Goal: Transaction & Acquisition: Purchase product/service

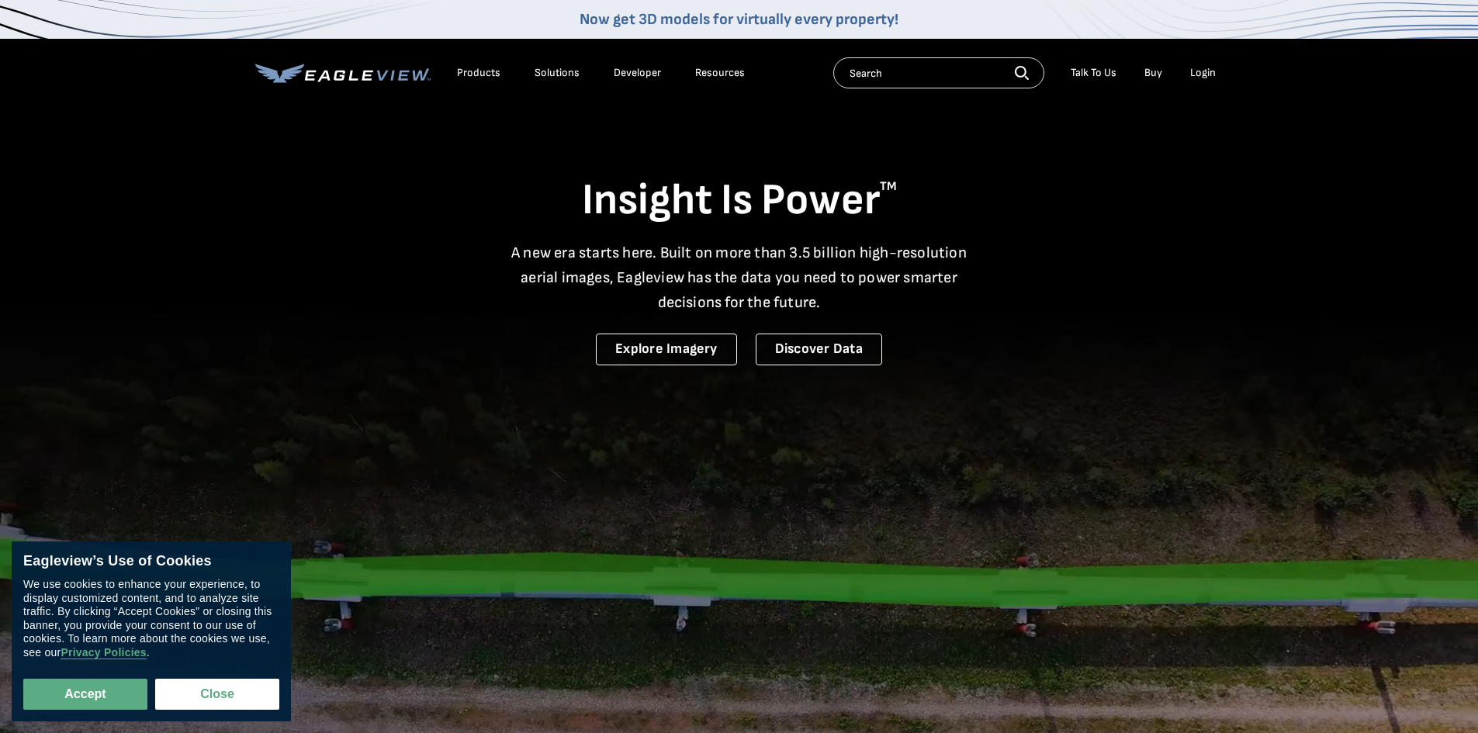
click at [1196, 77] on div "Login" at bounding box center [1203, 73] width 26 height 14
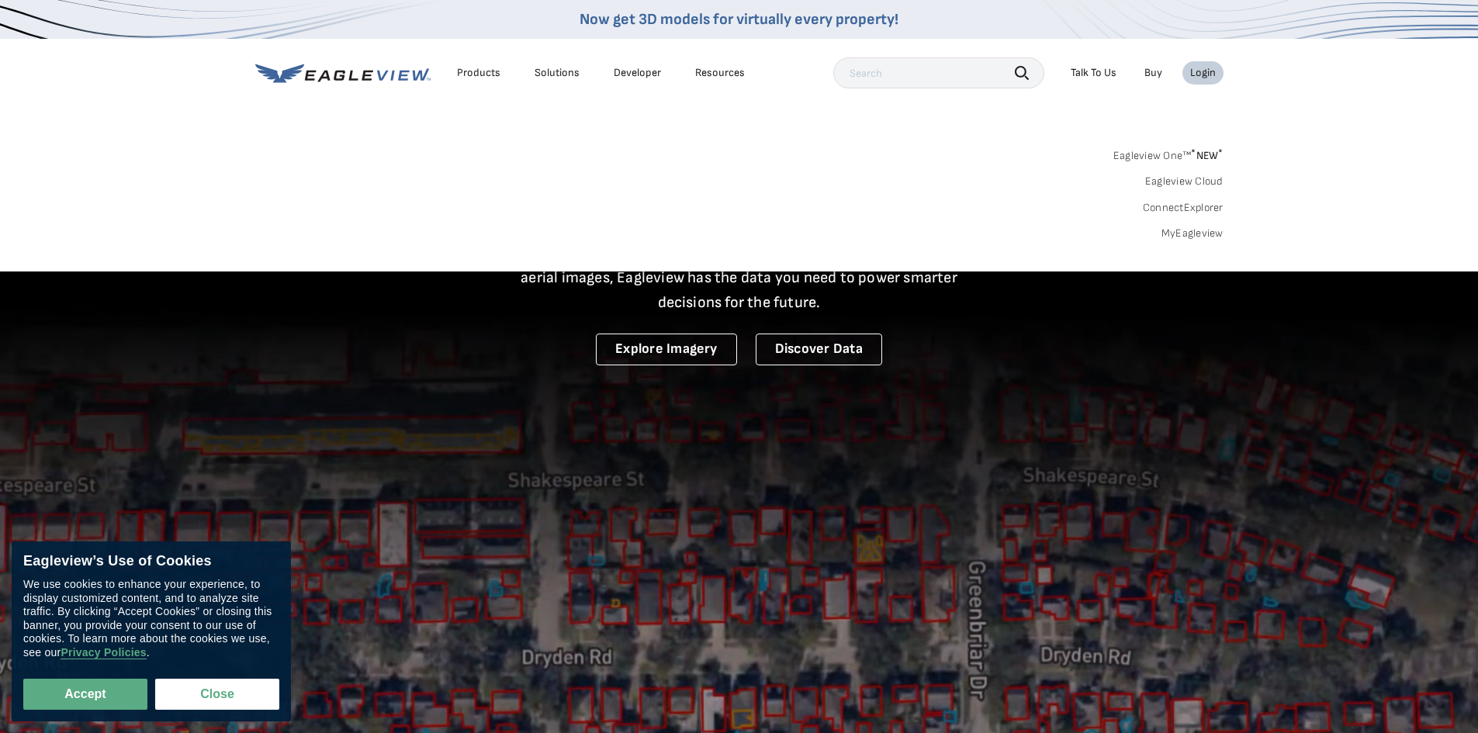
click at [1198, 82] on li "Login" at bounding box center [1202, 72] width 41 height 23
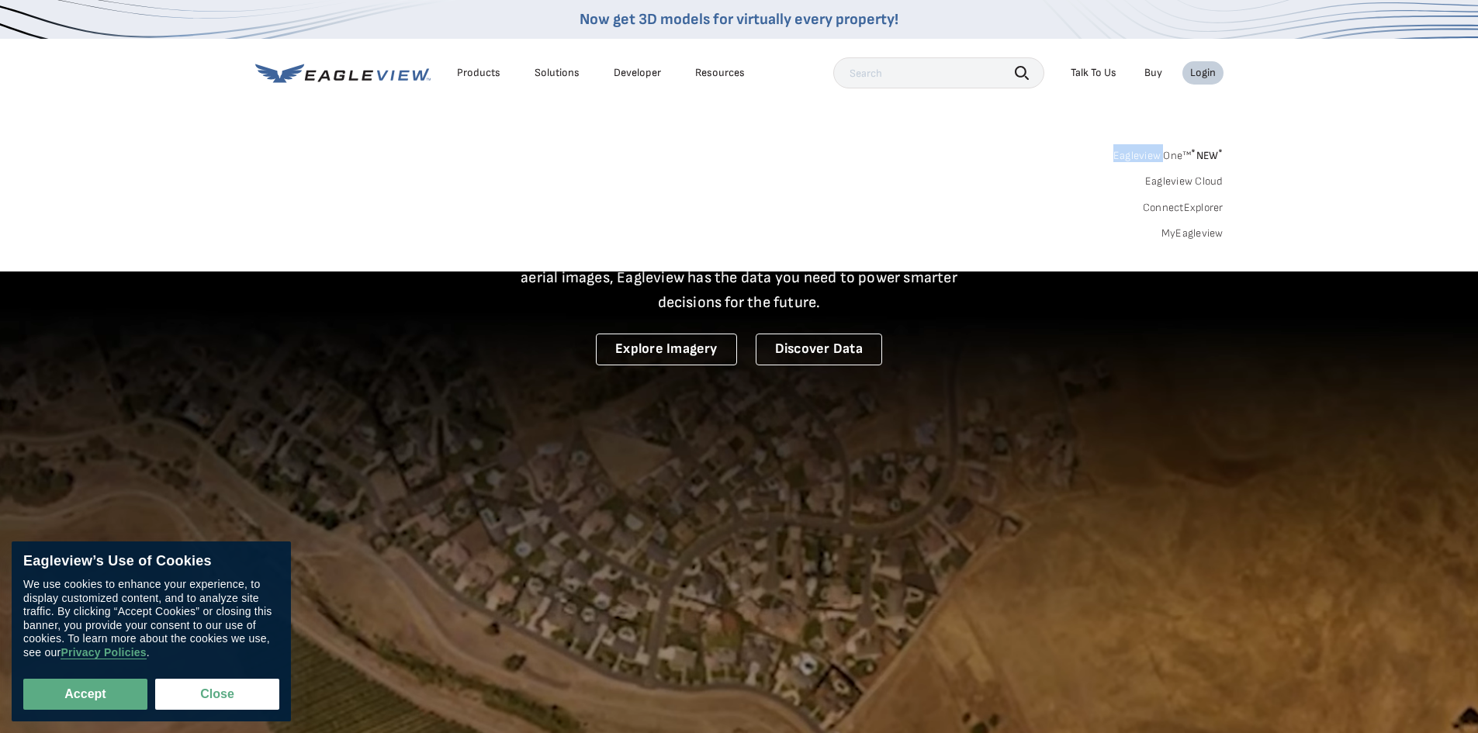
click at [1198, 81] on li "Login" at bounding box center [1202, 72] width 41 height 23
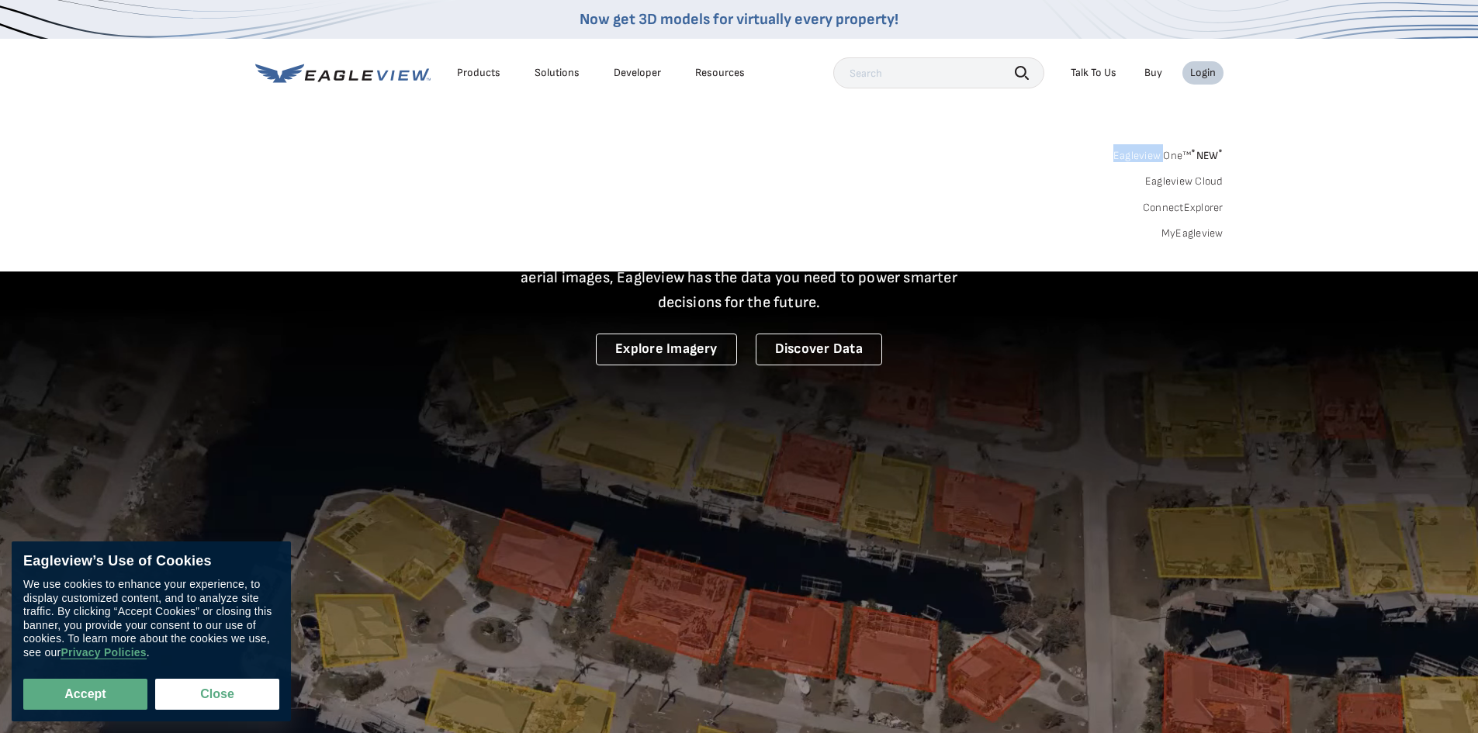
click at [1173, 155] on link "Eagleview One™ * NEW *" at bounding box center [1168, 153] width 110 height 18
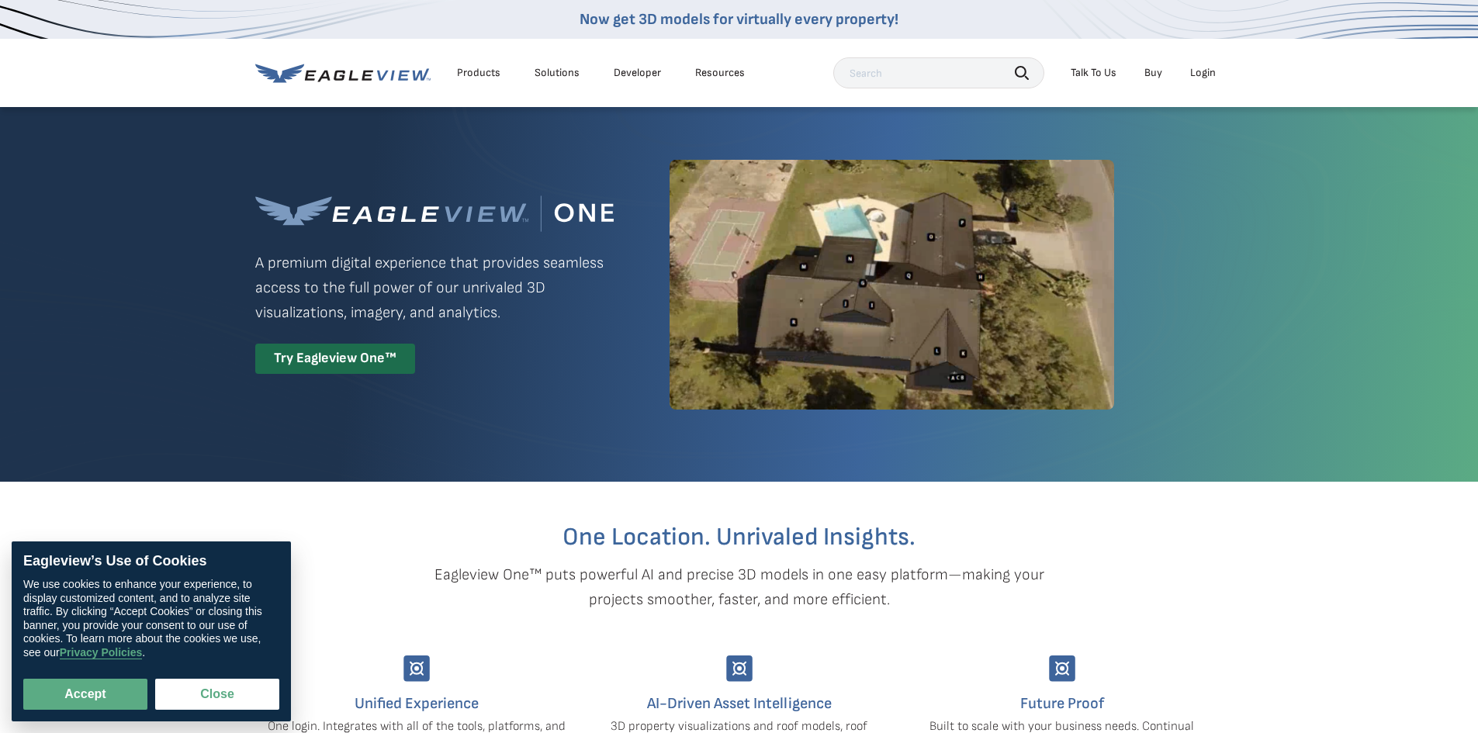
click at [1196, 79] on div "Login" at bounding box center [1203, 73] width 26 height 14
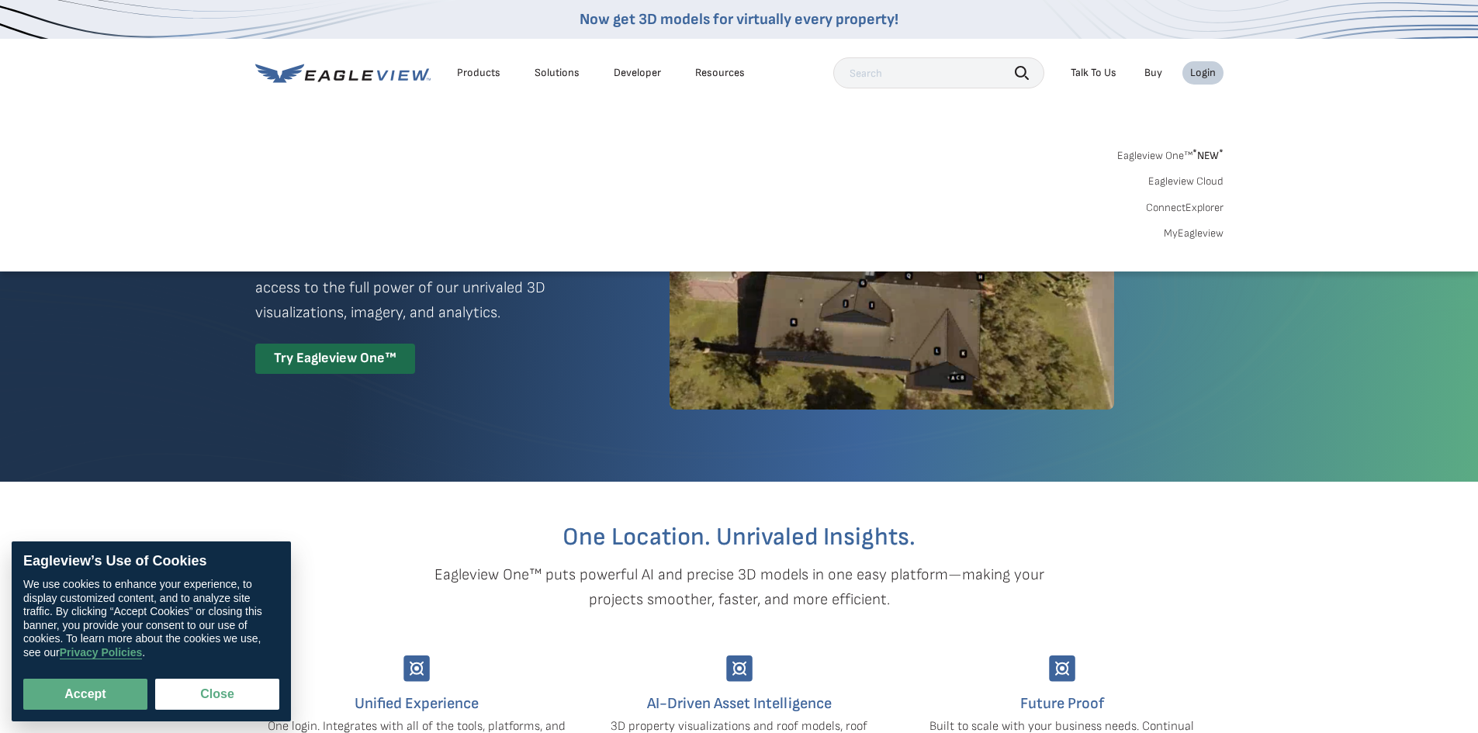
click at [1202, 74] on div "Login" at bounding box center [1203, 73] width 26 height 14
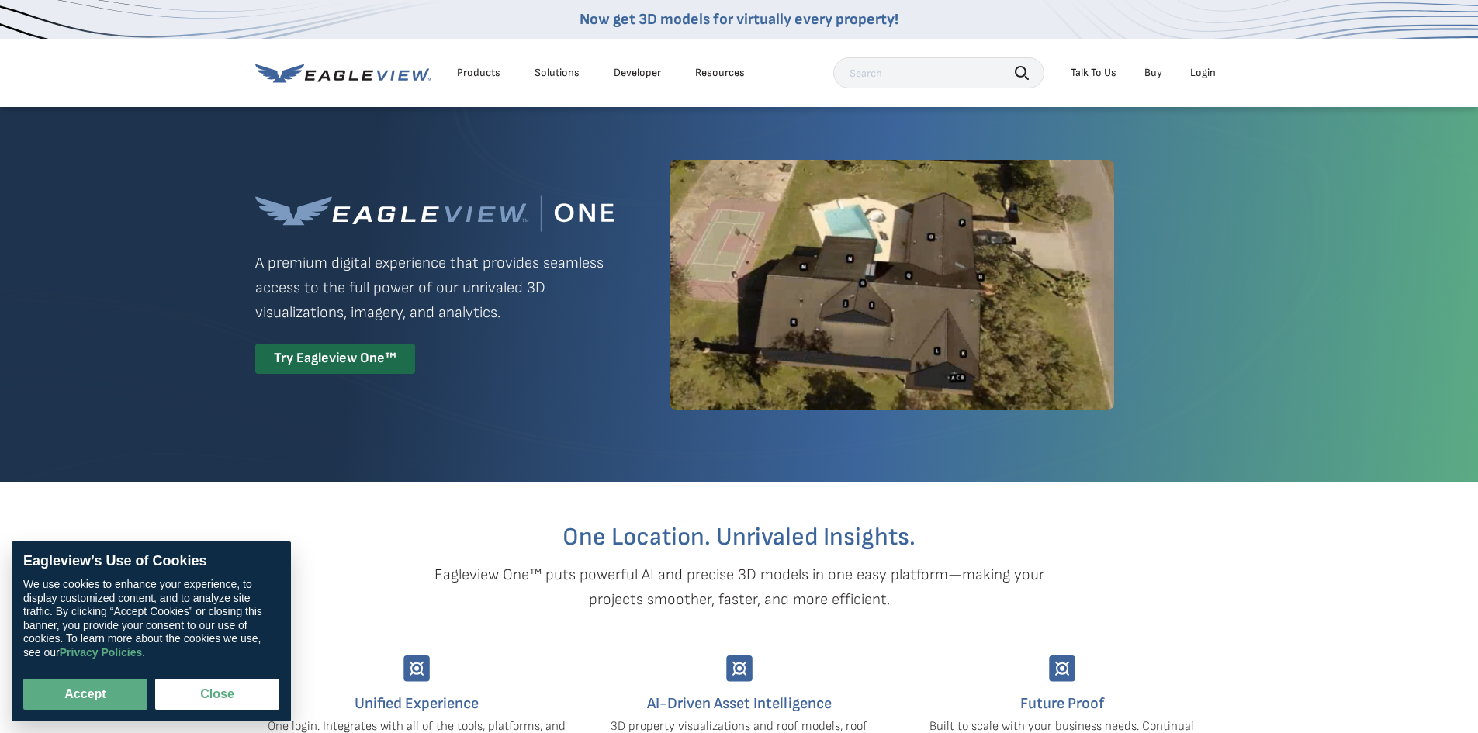
click at [1196, 80] on li "Login" at bounding box center [1202, 72] width 41 height 23
click at [1196, 78] on div "Login" at bounding box center [1203, 73] width 26 height 14
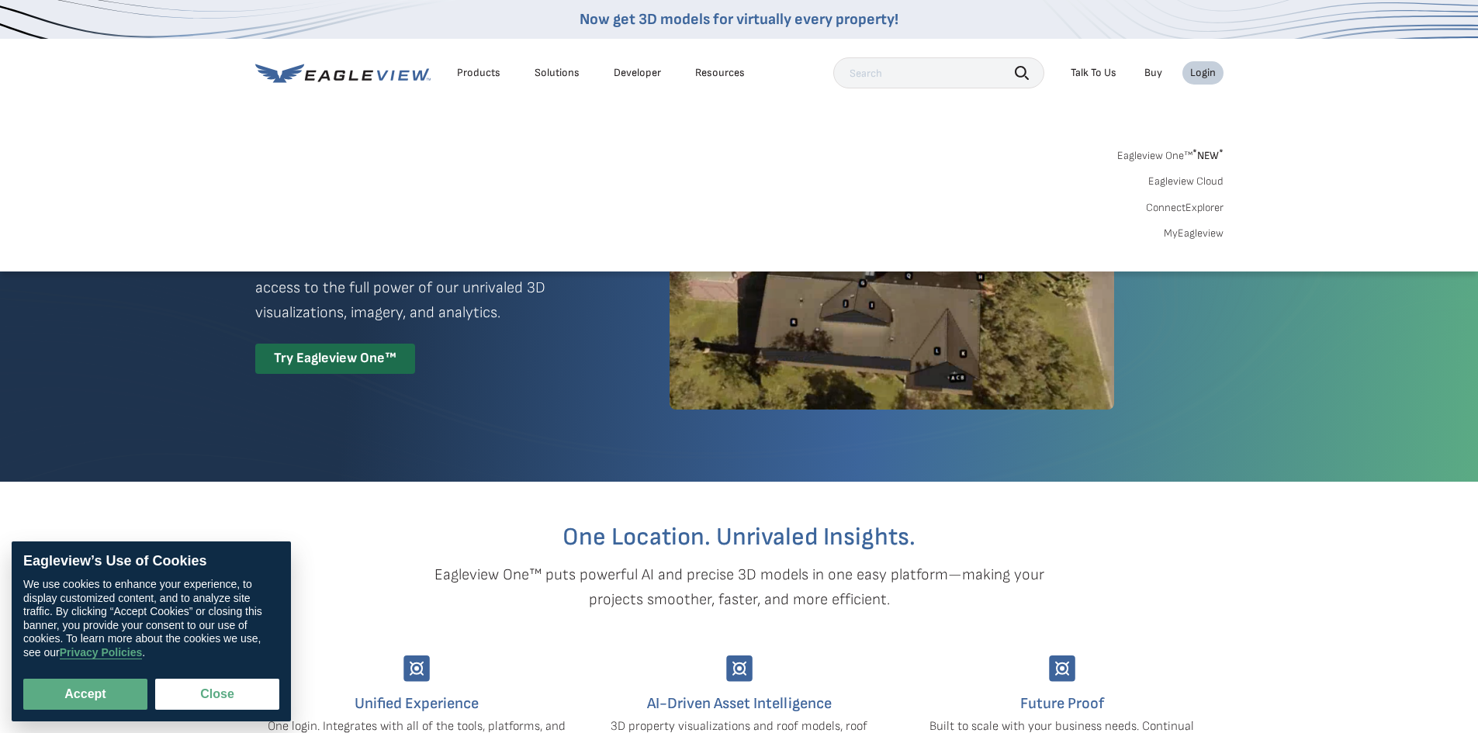
click at [1155, 159] on link "Eagleview One™ * NEW *" at bounding box center [1170, 153] width 106 height 18
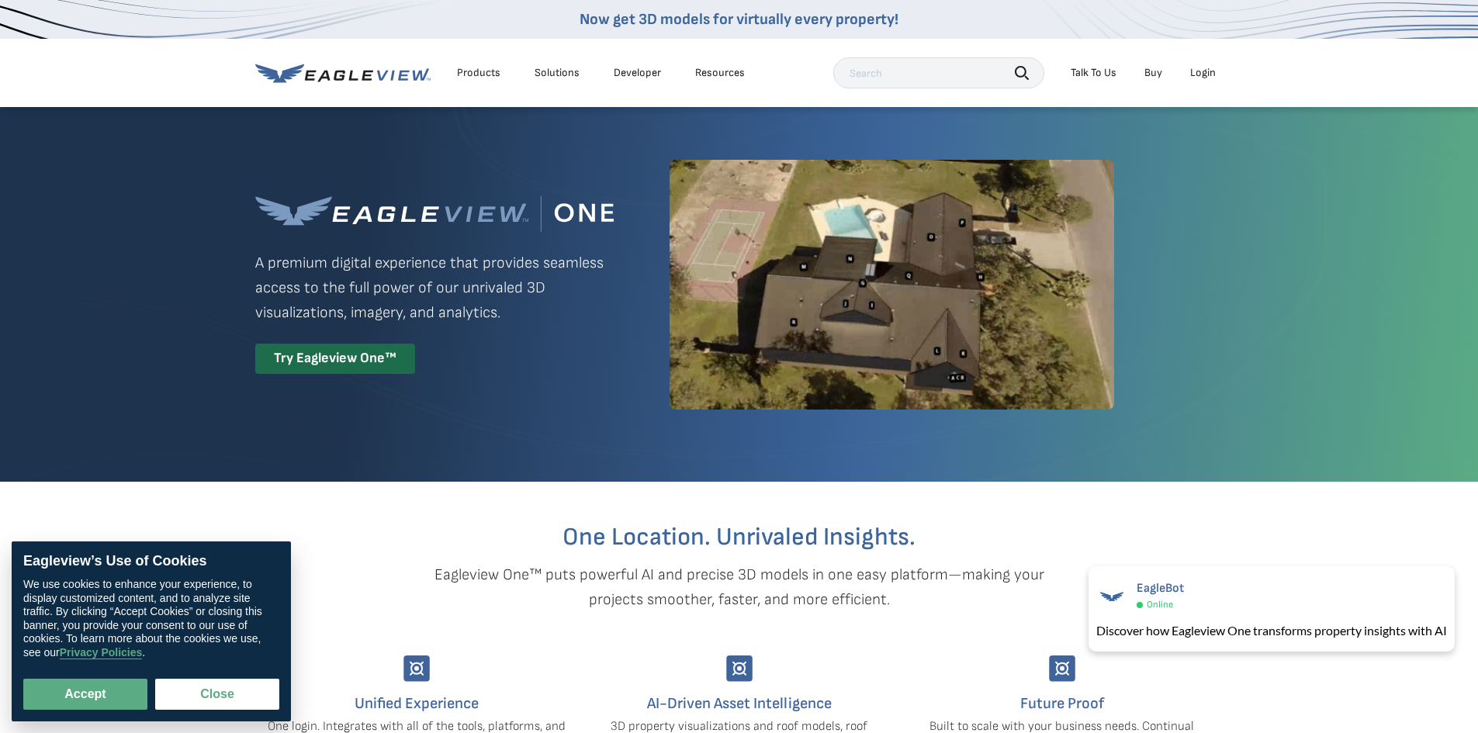
click at [1199, 73] on div "Login" at bounding box center [1203, 73] width 26 height 14
click at [1196, 69] on div "Login" at bounding box center [1203, 73] width 26 height 14
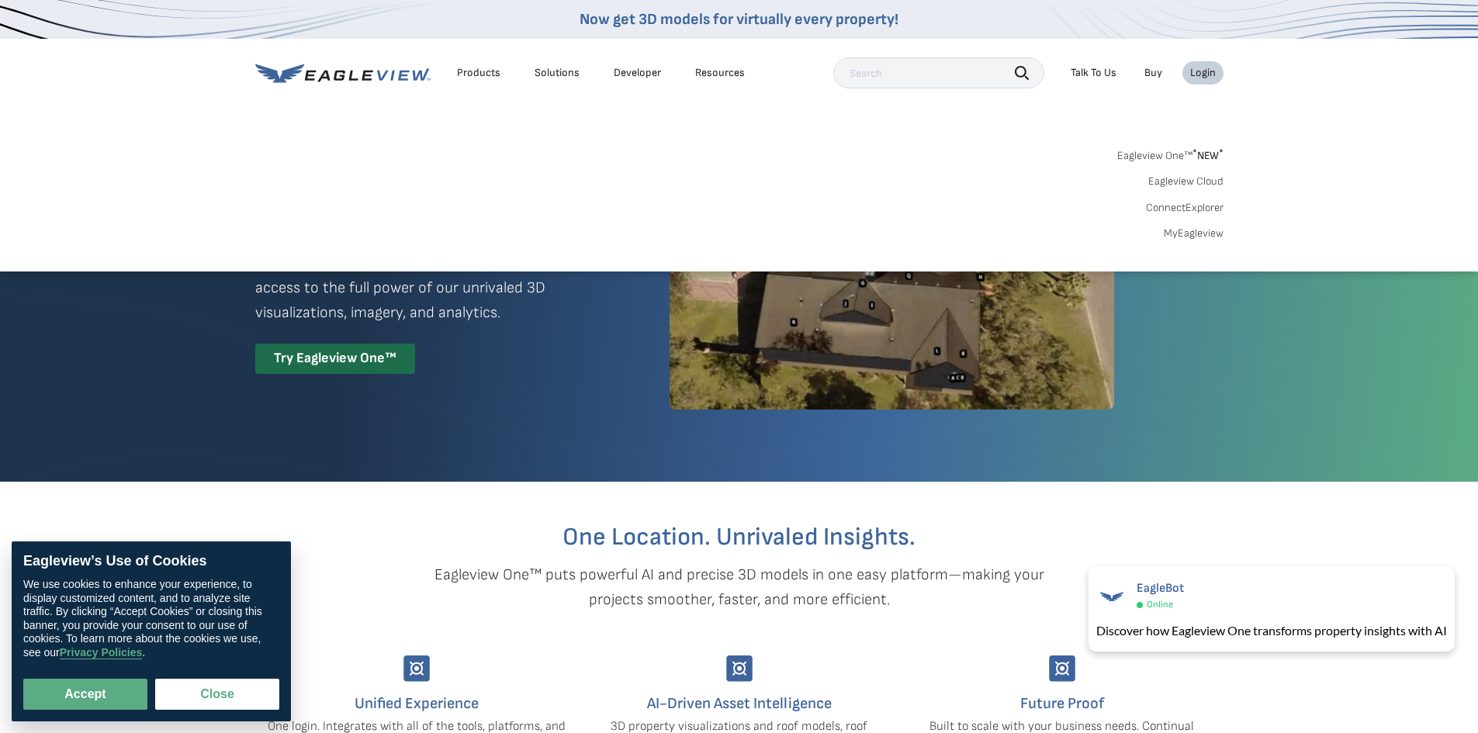
click at [1169, 148] on link "Eagleview One™ * NEW *" at bounding box center [1170, 153] width 106 height 18
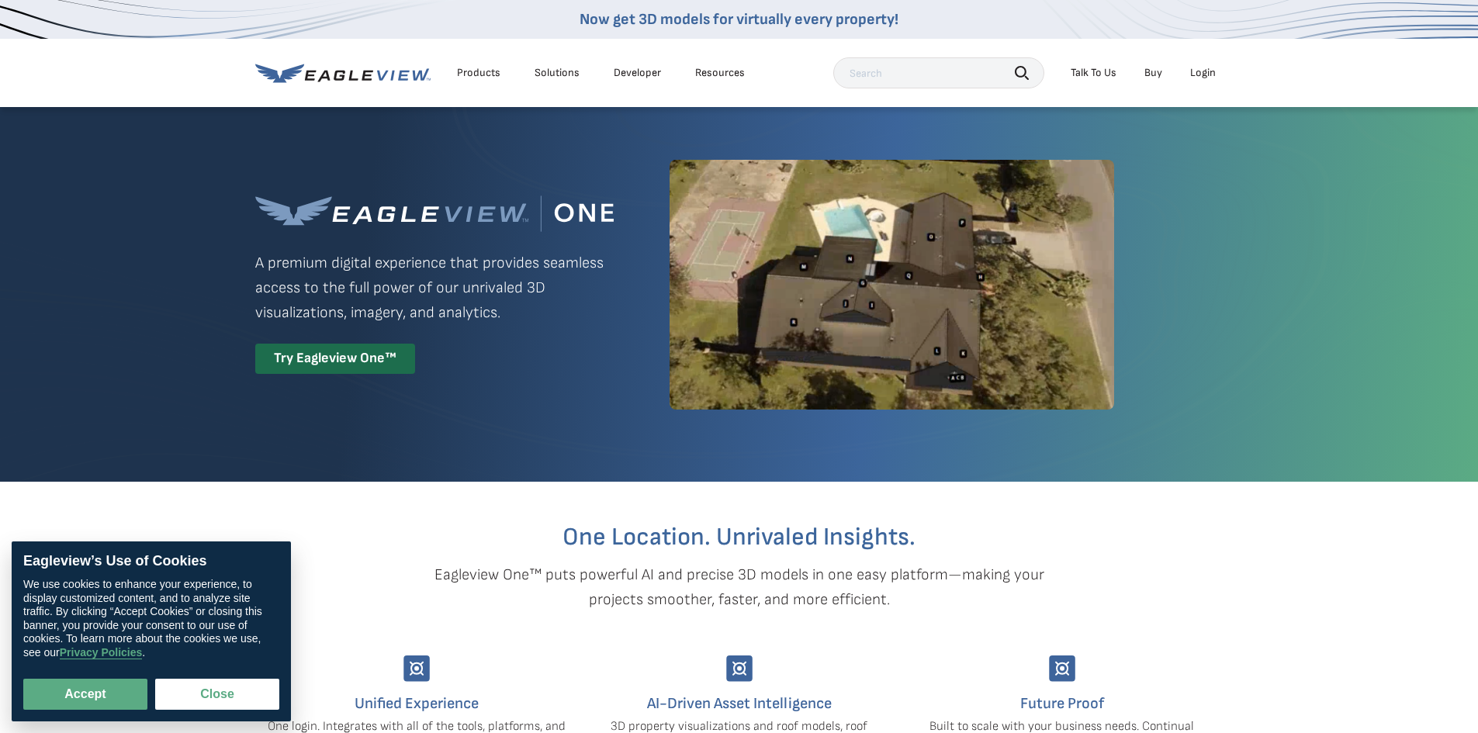
click at [1210, 68] on div "Login" at bounding box center [1203, 73] width 26 height 14
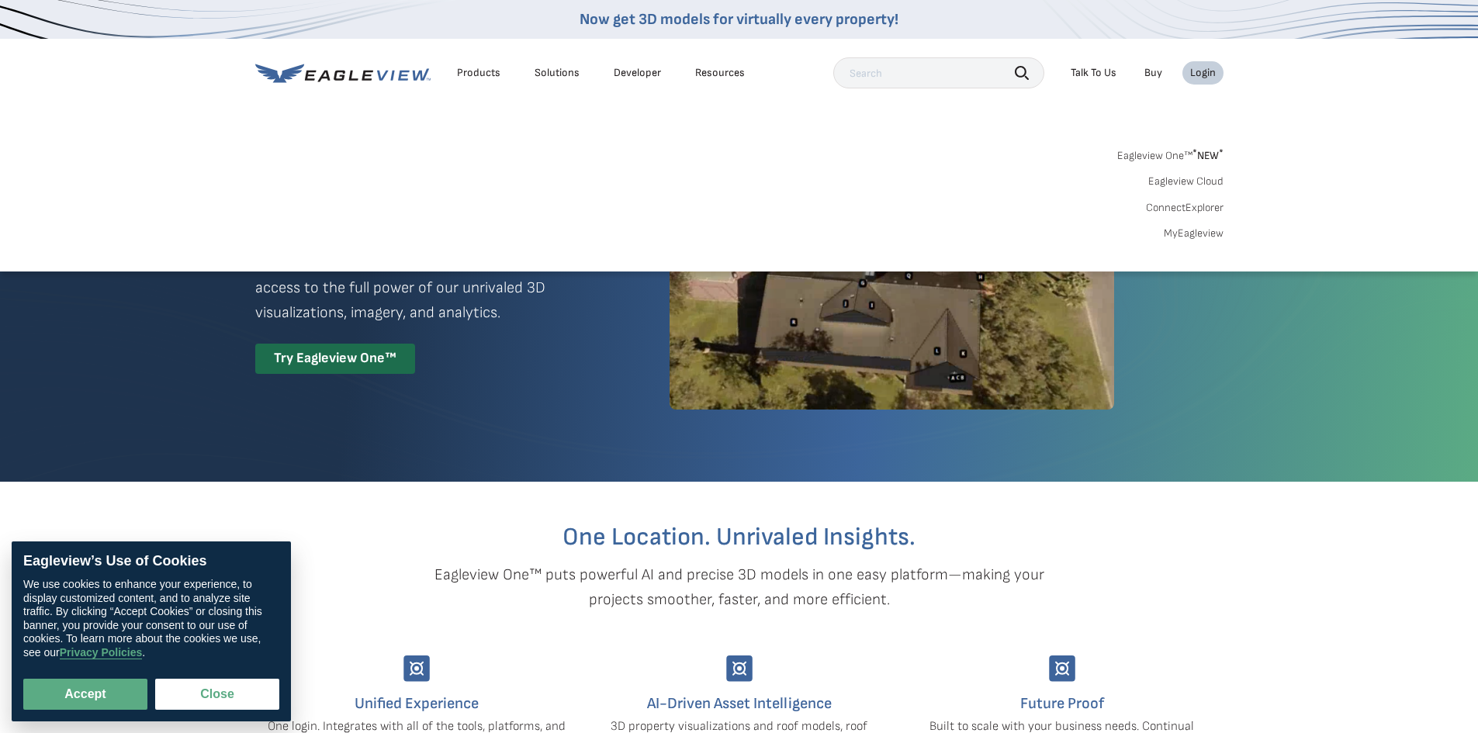
click at [1188, 231] on link "MyEagleview" at bounding box center [1194, 234] width 60 height 14
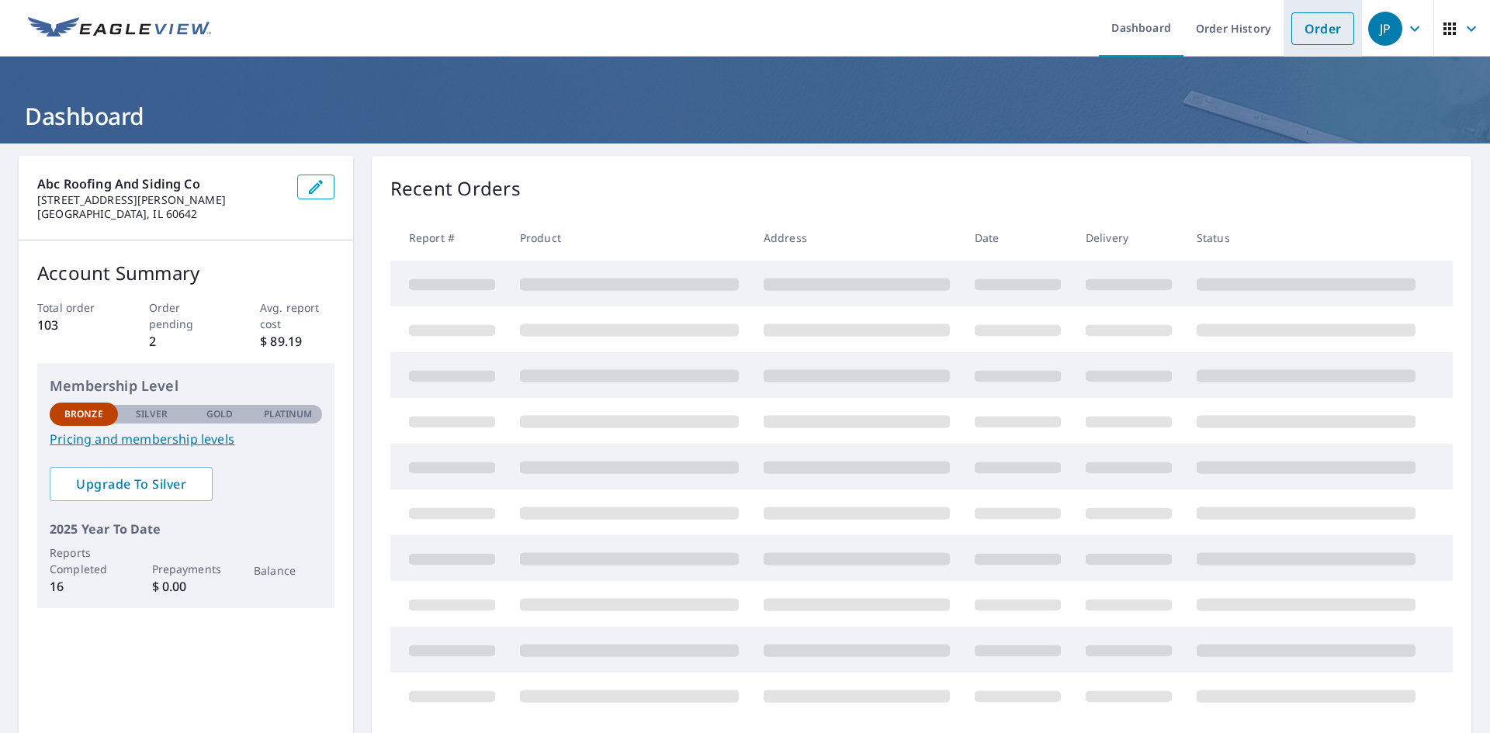
click at [1307, 35] on link "Order" at bounding box center [1322, 28] width 63 height 33
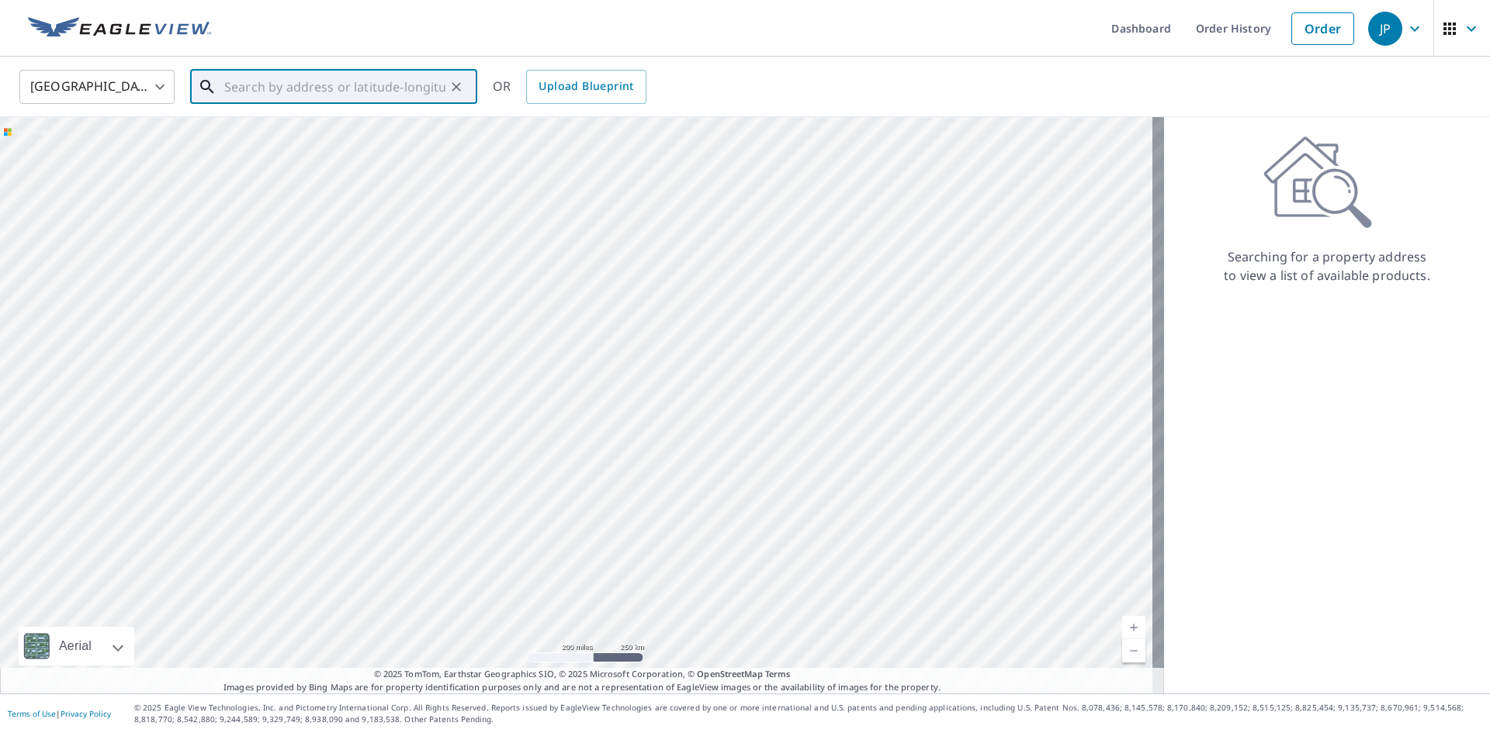
click at [267, 90] on input "text" at bounding box center [334, 86] width 221 height 43
click at [315, 123] on span "1100 S Columbine Ave" at bounding box center [343, 132] width 244 height 19
type input "1100 S Columbine Ave Lombard, IL 60148"
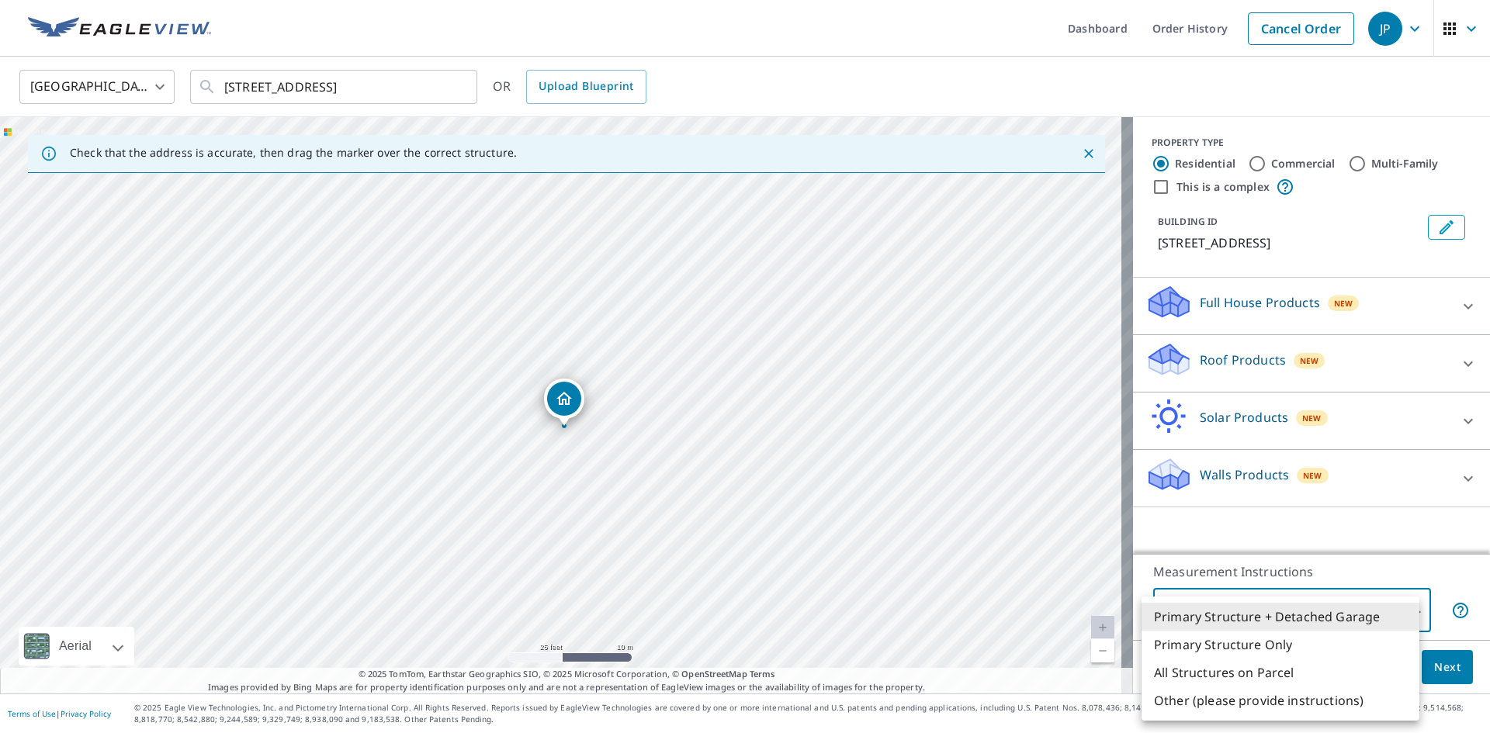
click at [1329, 620] on body "JP JP Dashboard Order History Cancel Order JP United States US ​ 1100 S Columbi…" at bounding box center [745, 366] width 1490 height 733
click at [1315, 644] on li "Primary Structure Only" at bounding box center [1280, 645] width 278 height 28
type input "2"
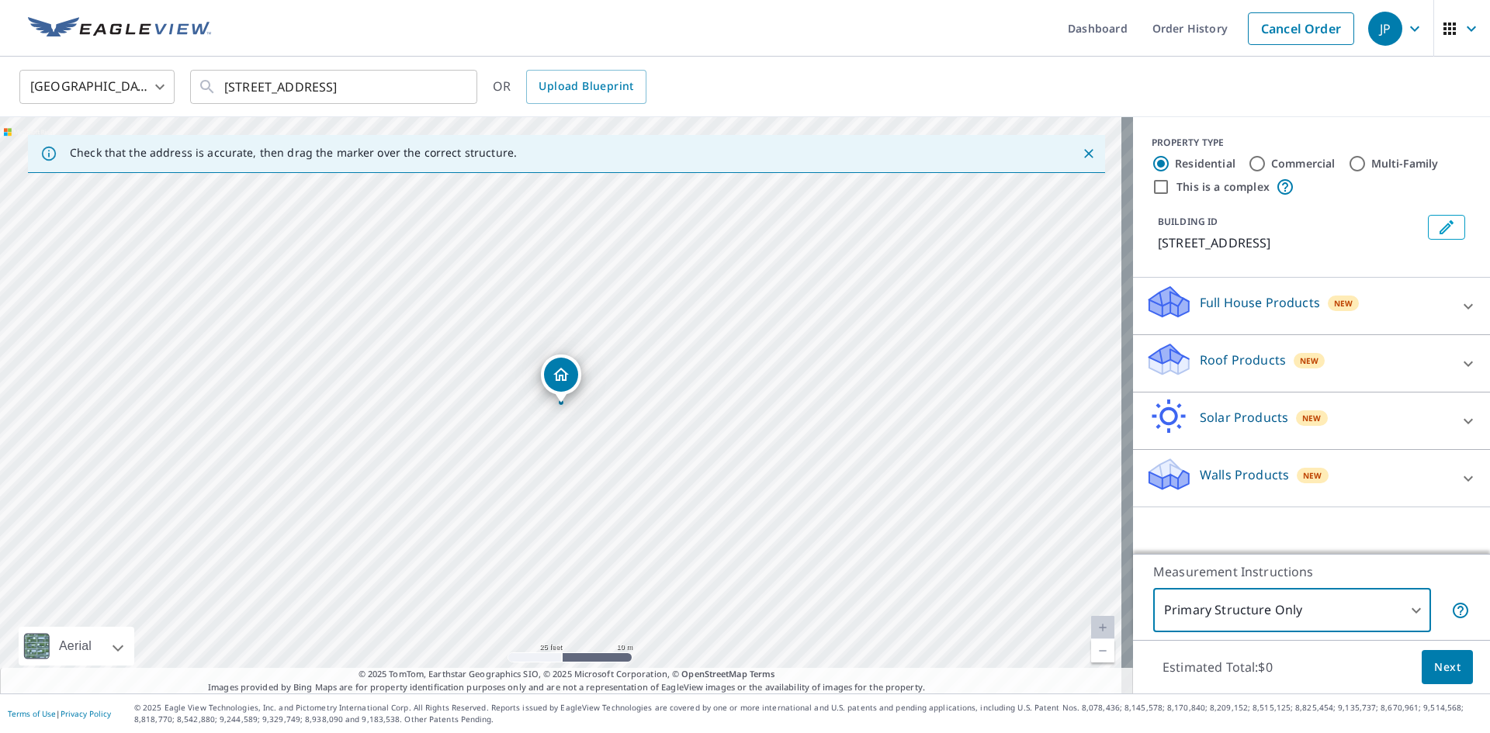
click at [1449, 669] on button "Next" at bounding box center [1446, 667] width 51 height 35
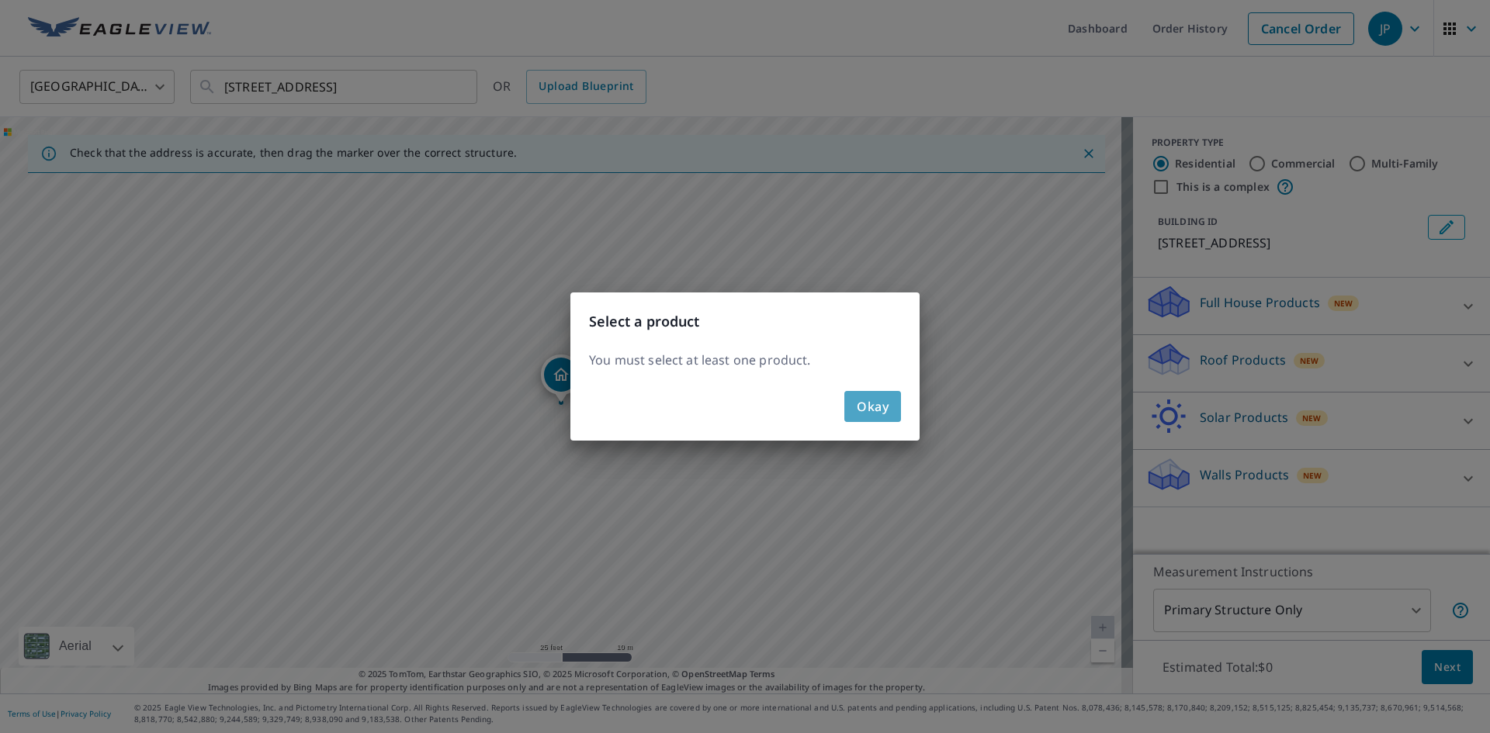
click at [881, 401] on span "Okay" at bounding box center [873, 407] width 32 height 22
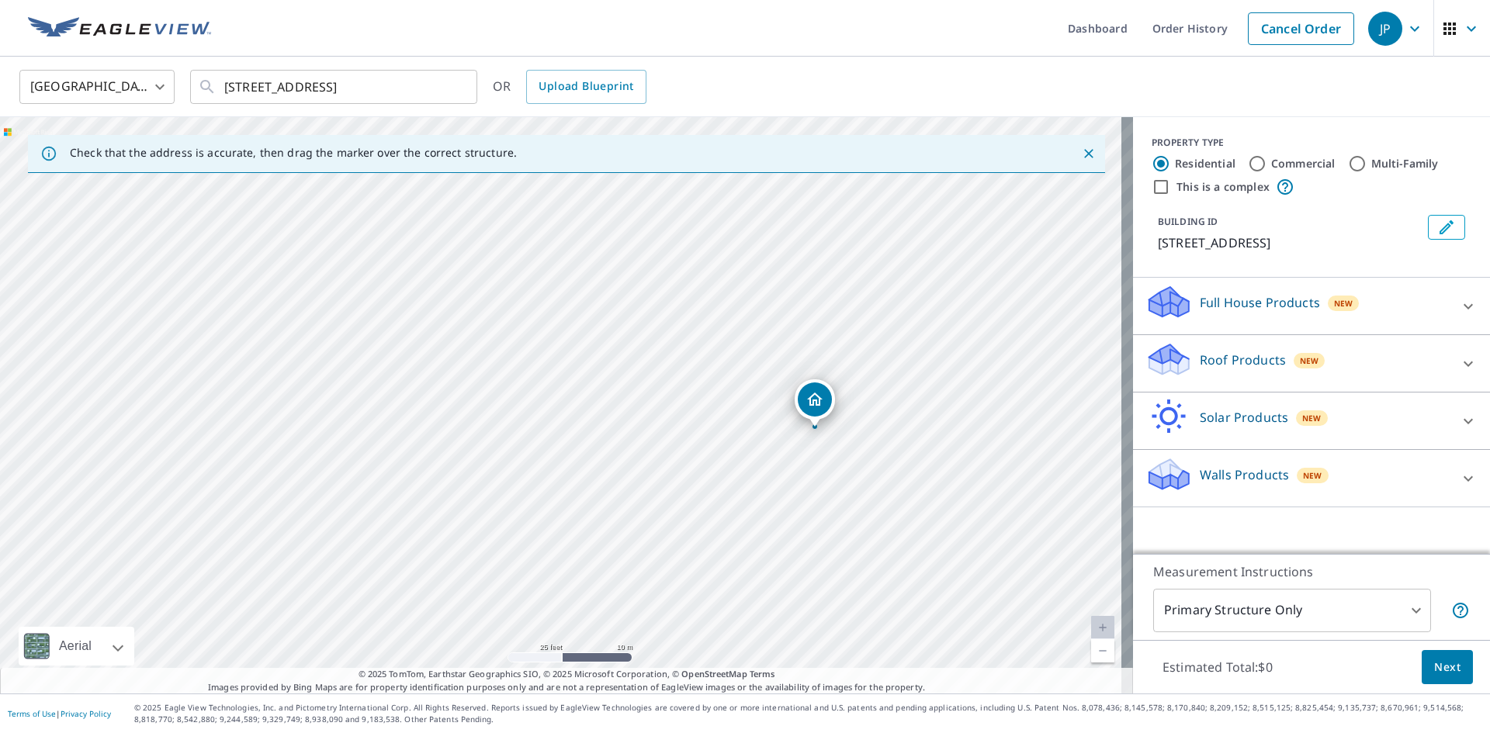
drag, startPoint x: 570, startPoint y: 372, endPoint x: 794, endPoint y: 386, distance: 224.7
click at [1439, 672] on span "Next" at bounding box center [1447, 667] width 26 height 19
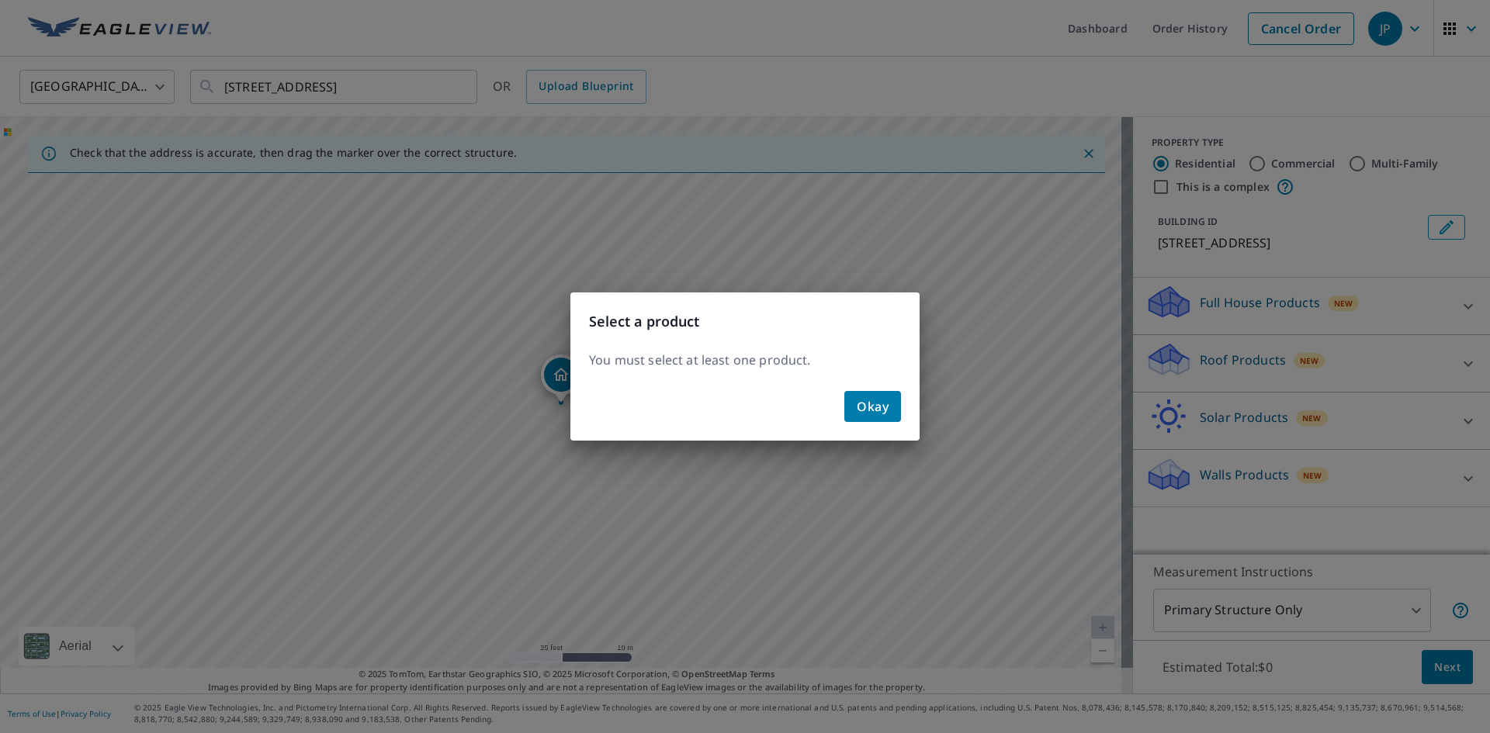
click at [864, 408] on span "Okay" at bounding box center [873, 407] width 32 height 22
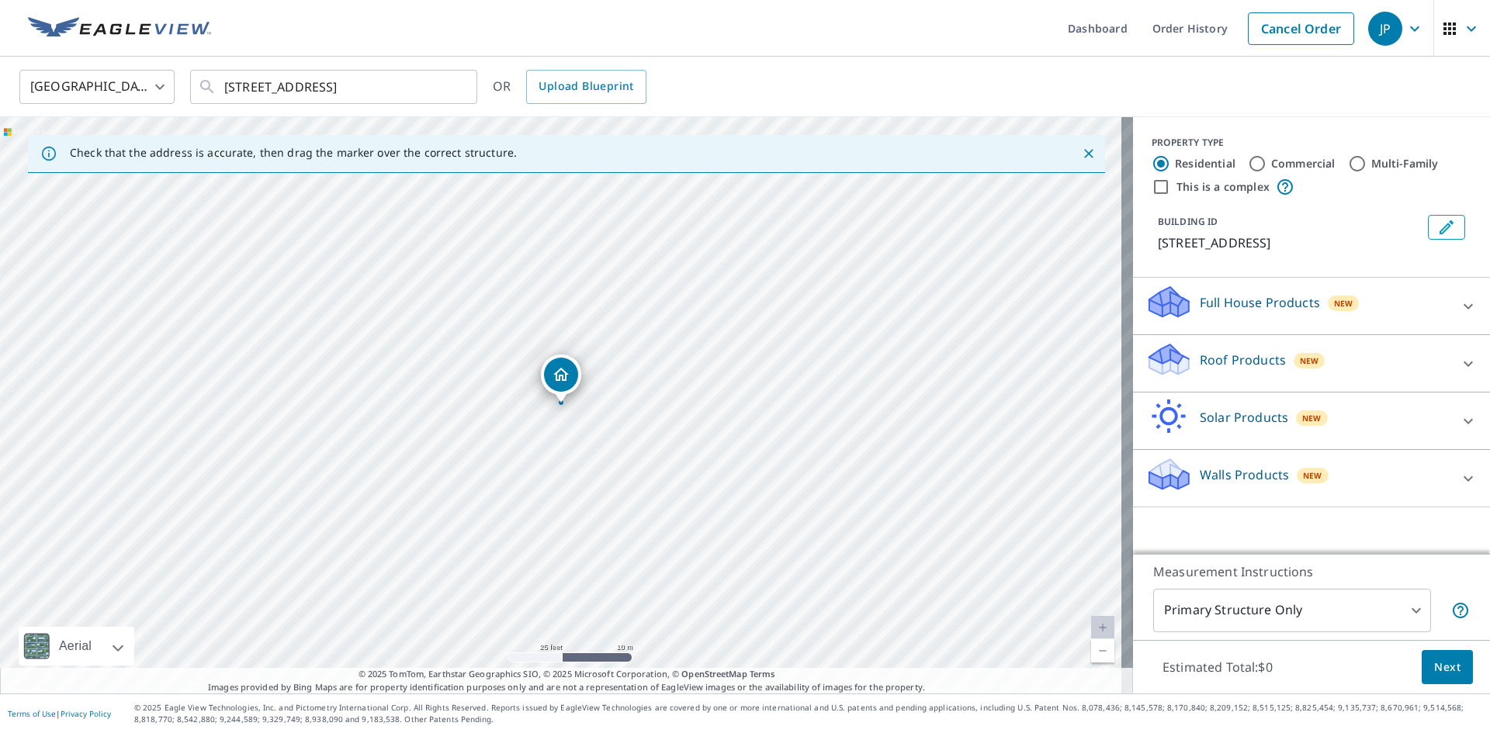
click at [1241, 303] on p "Full House Products" at bounding box center [1260, 302] width 120 height 19
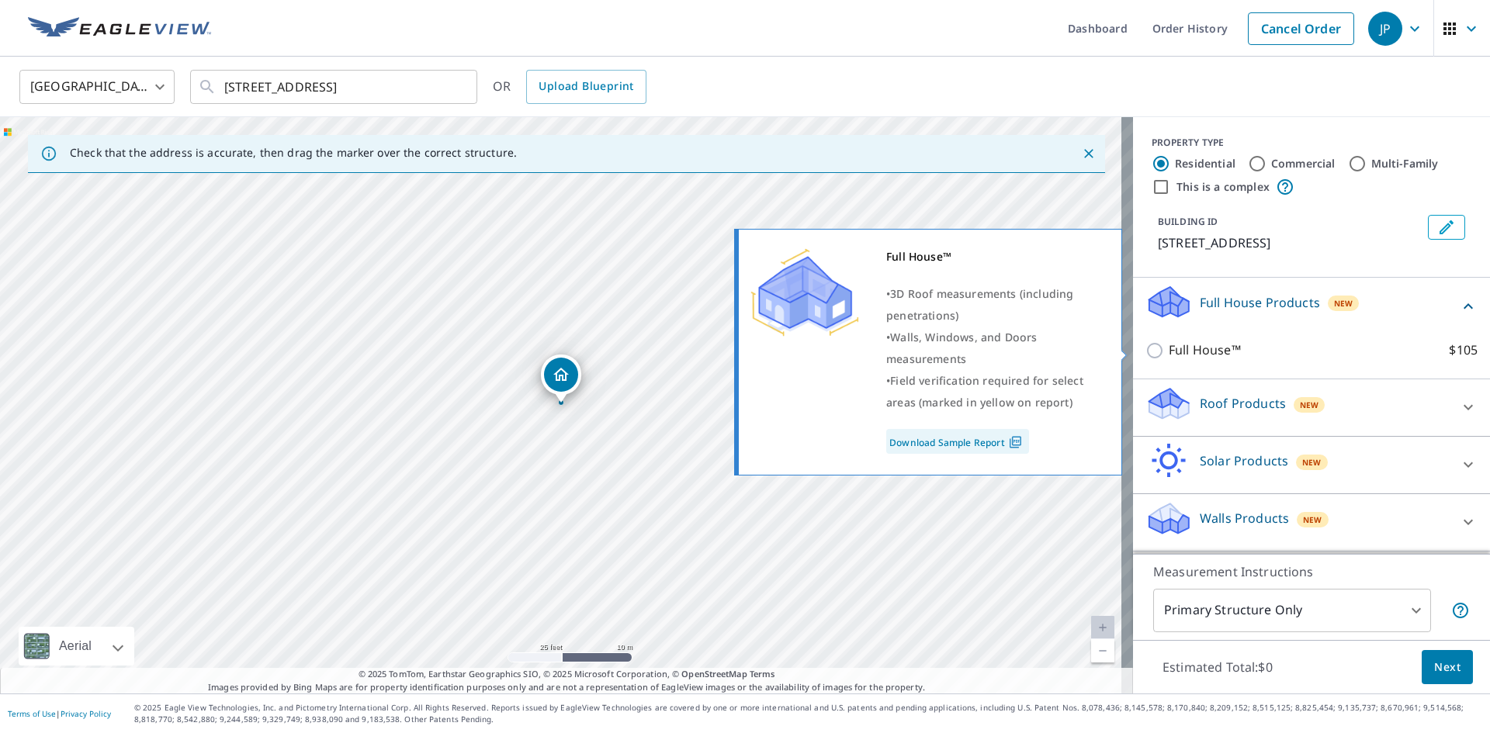
click at [1227, 355] on p "Full House™" at bounding box center [1205, 350] width 72 height 19
click at [1169, 355] on input "Full House™ $105" at bounding box center [1156, 350] width 23 height 19
checkbox input "true"
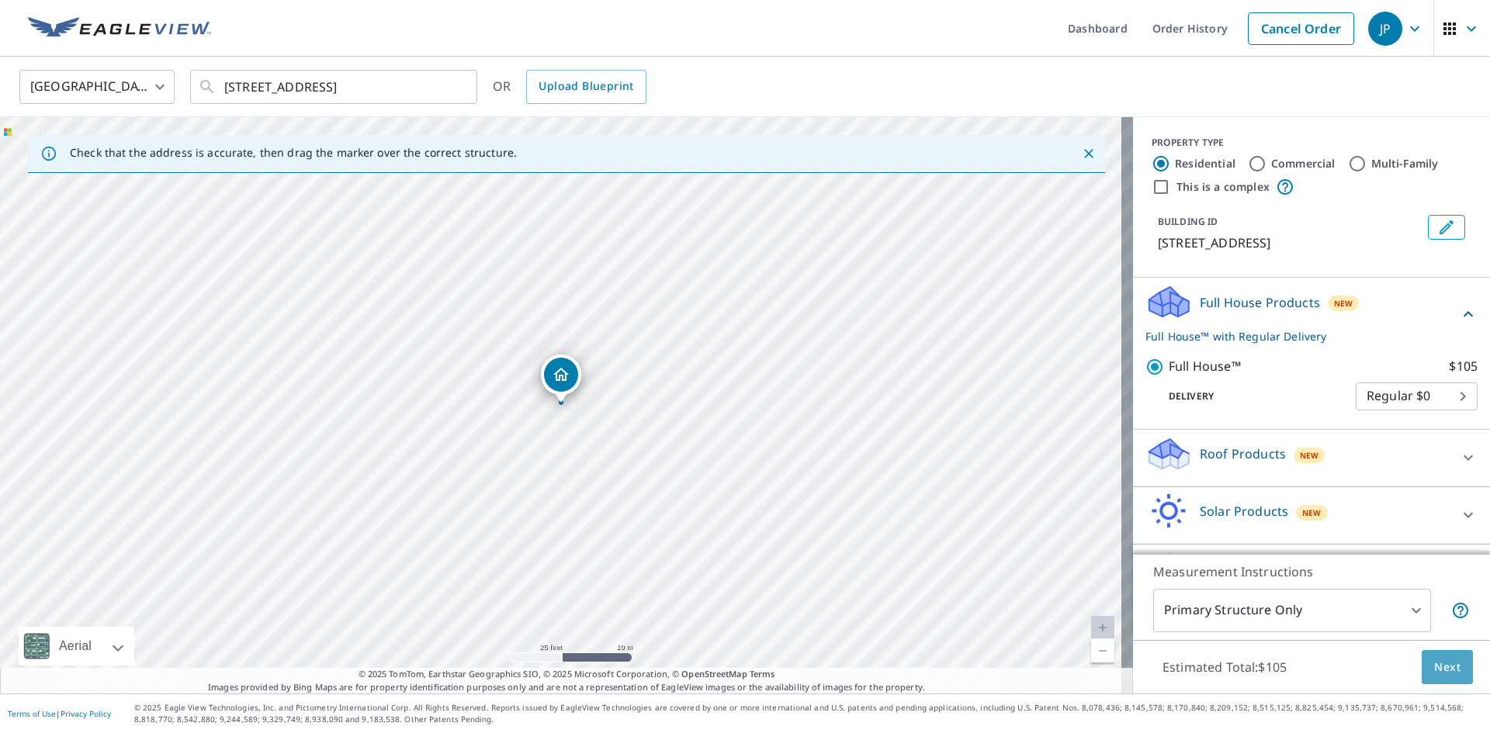
click at [1434, 663] on span "Next" at bounding box center [1447, 667] width 26 height 19
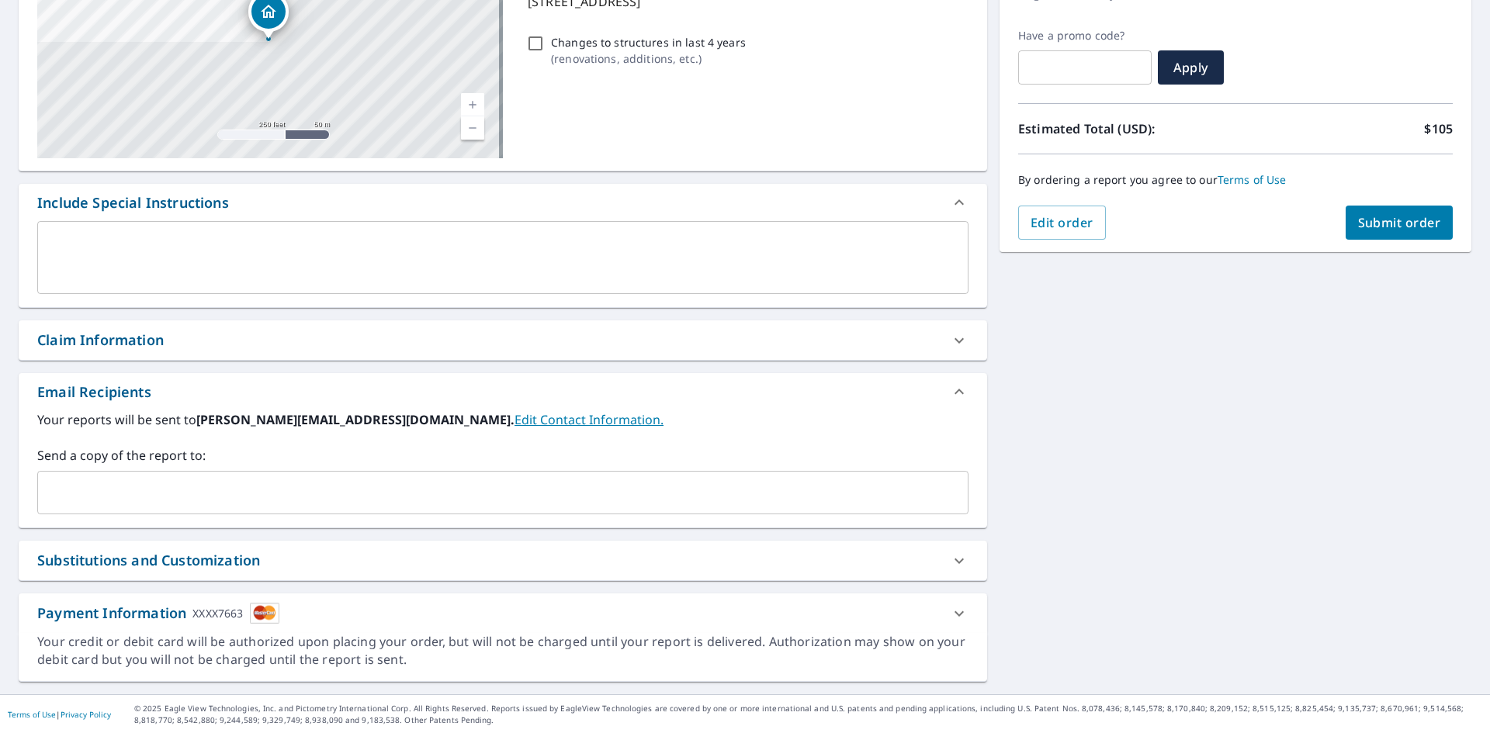
scroll to position [244, 0]
click at [281, 266] on textarea at bounding box center [502, 257] width 909 height 44
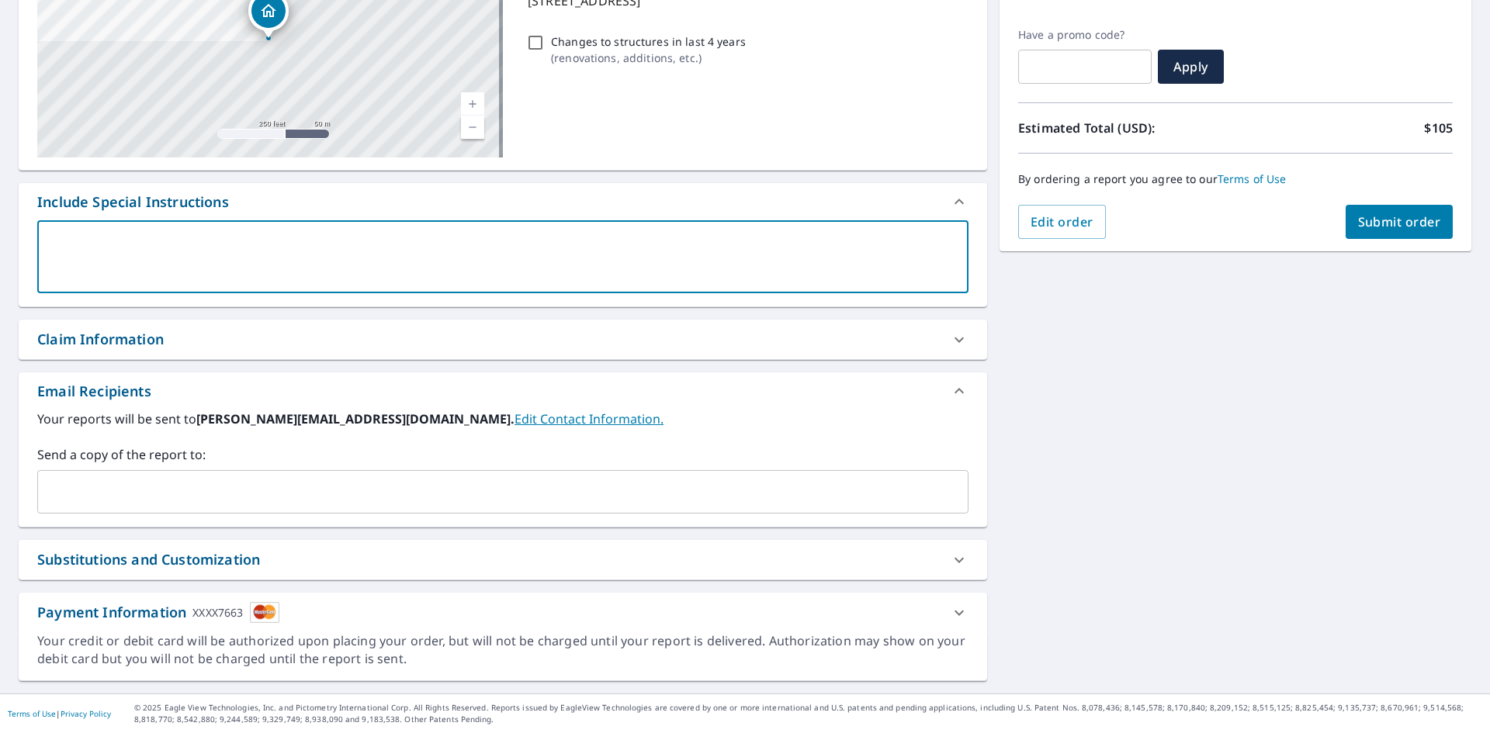
click at [193, 483] on input "text" at bounding box center [491, 491] width 894 height 29
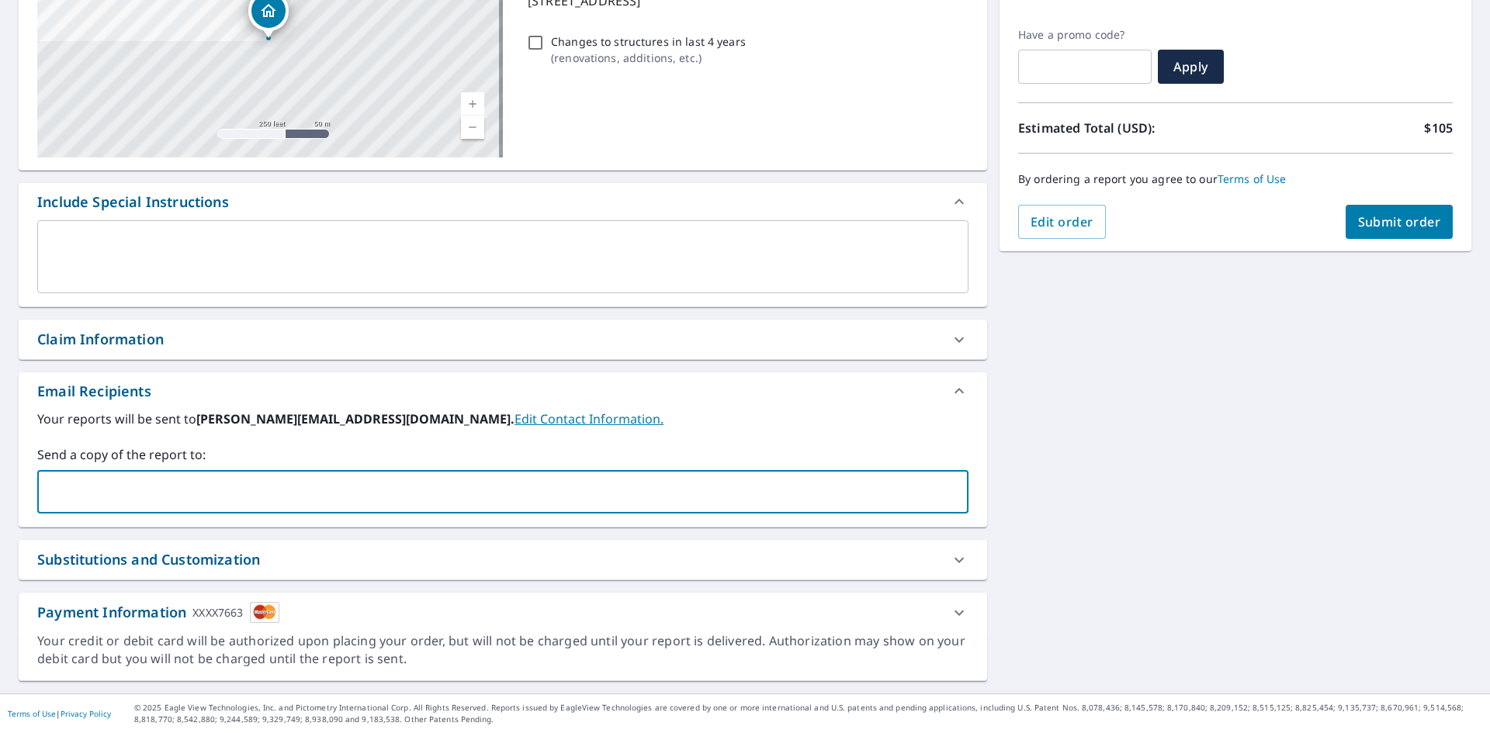
type input "justin.abcroofing@gmail.com"
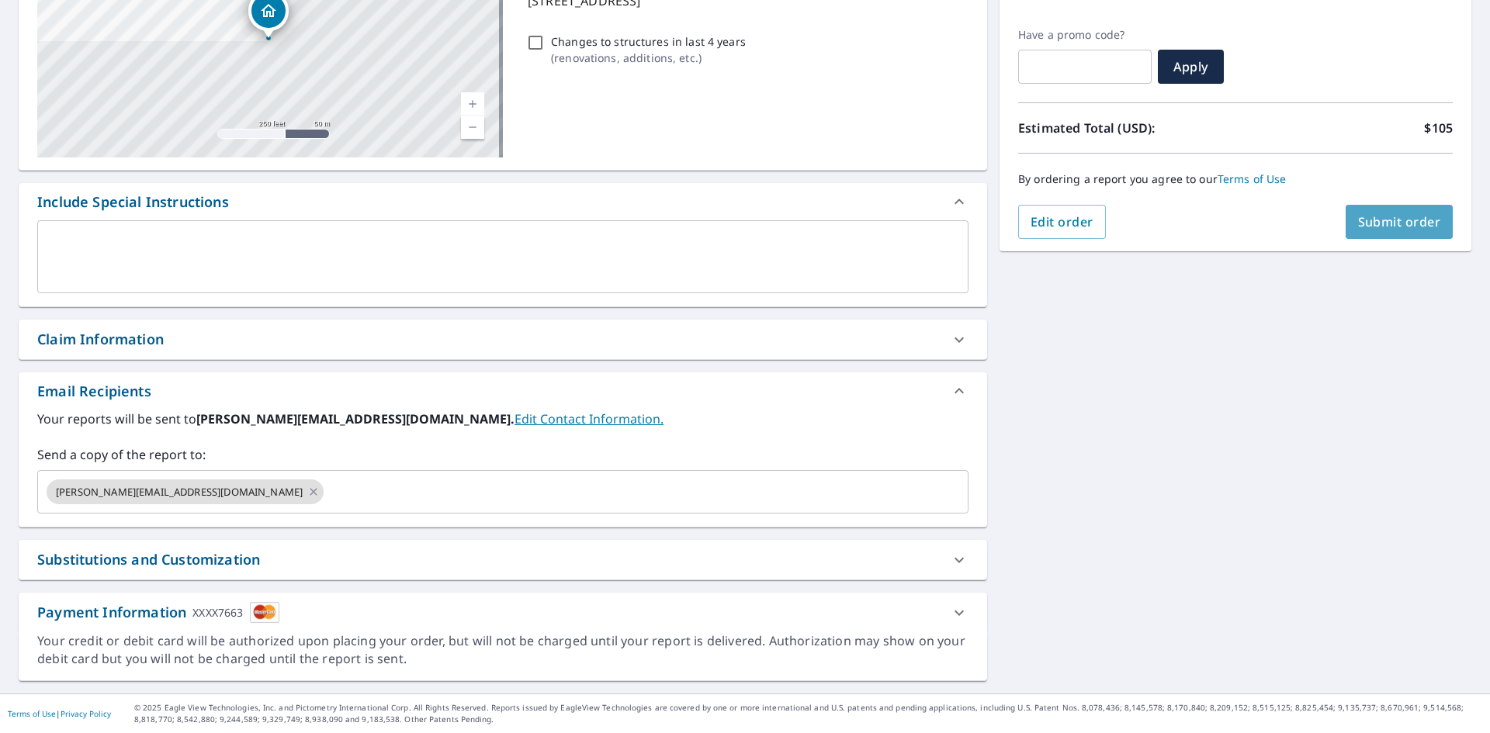
click at [1391, 221] on span "Submit order" at bounding box center [1399, 221] width 83 height 17
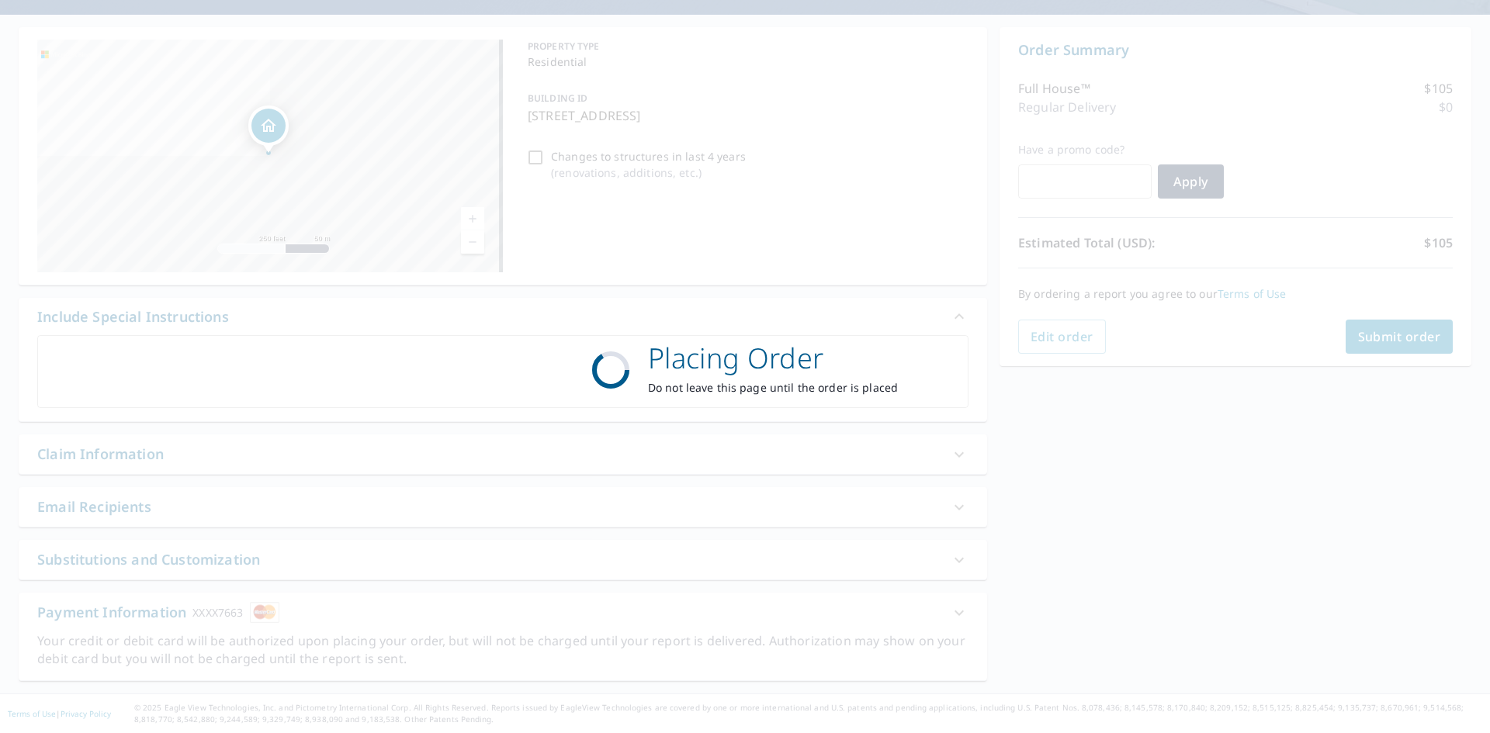
scroll to position [129, 0]
